Goal: Task Accomplishment & Management: Complete application form

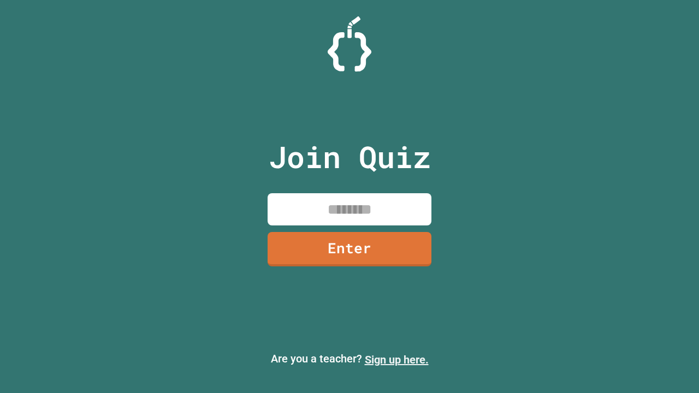
click at [397, 360] on link "Sign up here." at bounding box center [397, 360] width 64 height 13
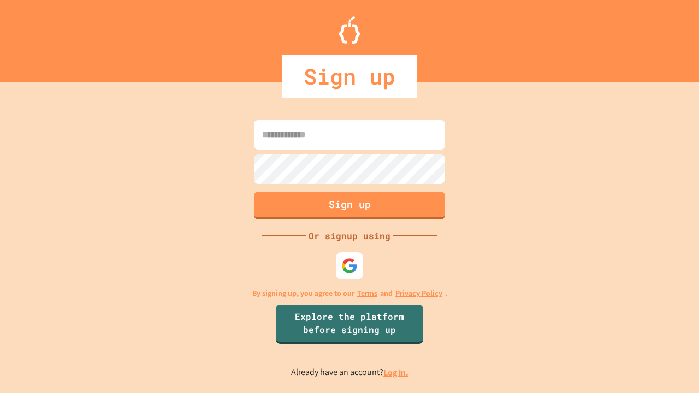
click at [397, 373] on link "Log in." at bounding box center [396, 372] width 25 height 11
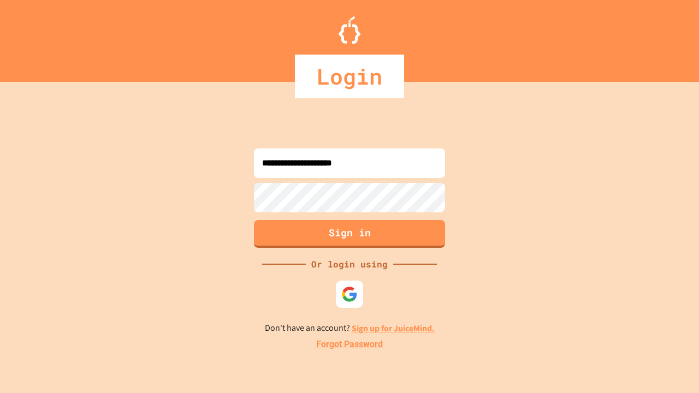
type input "**********"
